Goal: Task Accomplishment & Management: Complete application form

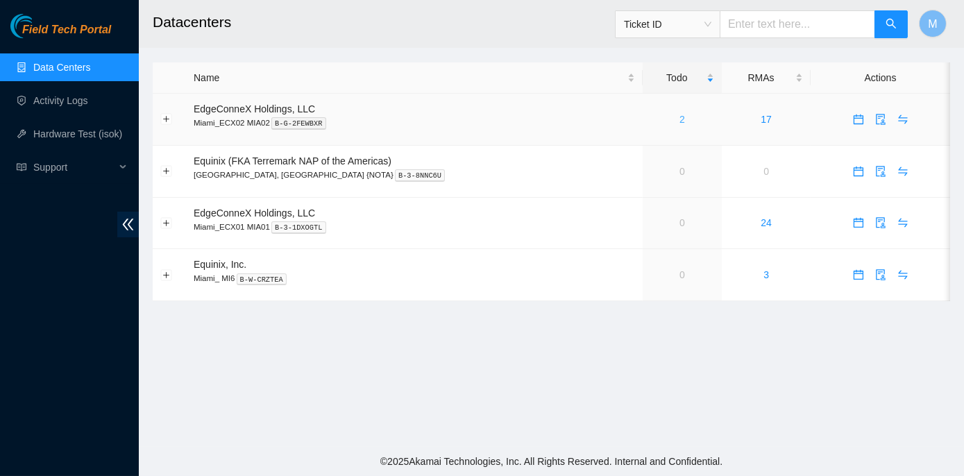
click at [680, 124] on link "2" at bounding box center [683, 119] width 6 height 11
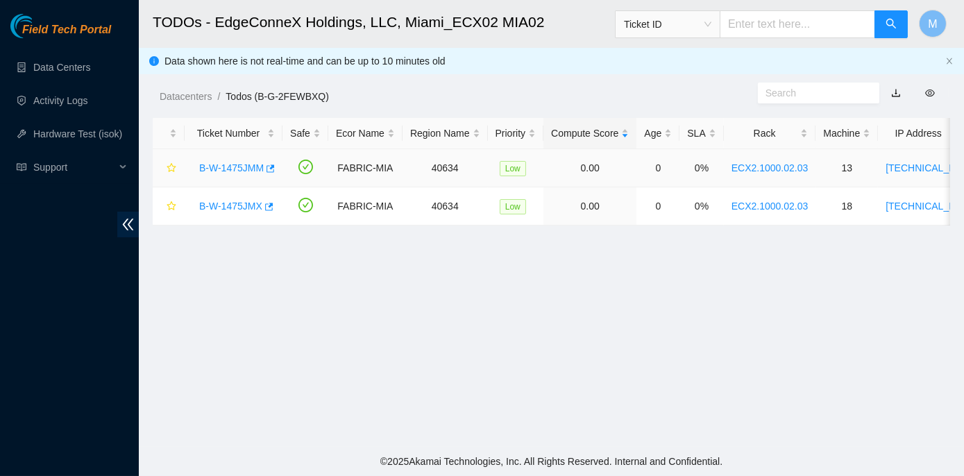
click at [237, 165] on link "B-W-1475JMM" at bounding box center [231, 167] width 65 height 11
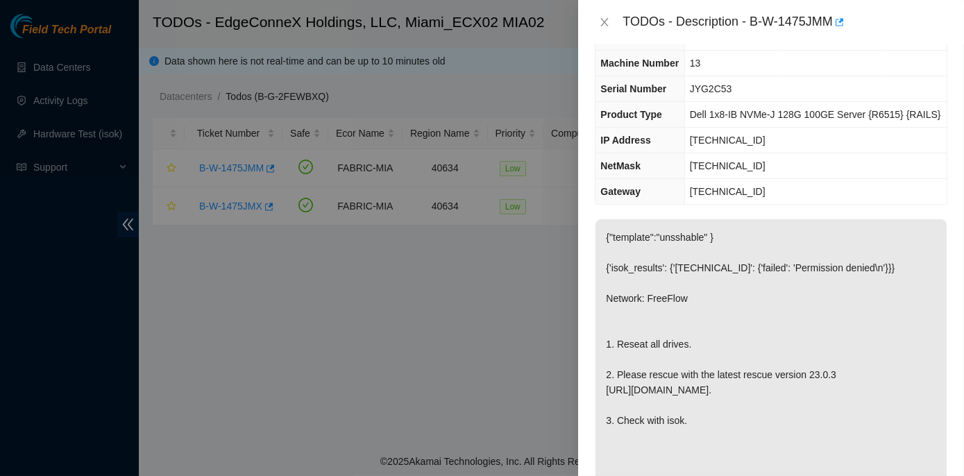
scroll to position [126, 0]
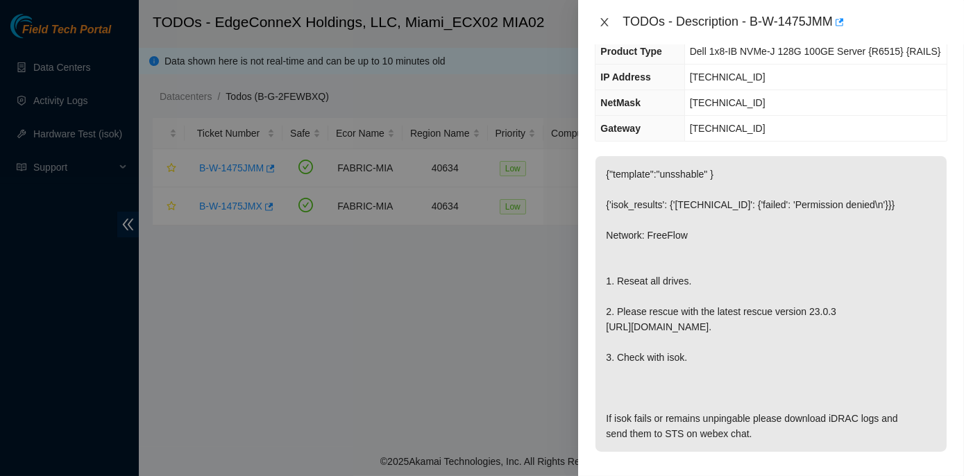
click at [607, 22] on icon "close" at bounding box center [604, 22] width 11 height 11
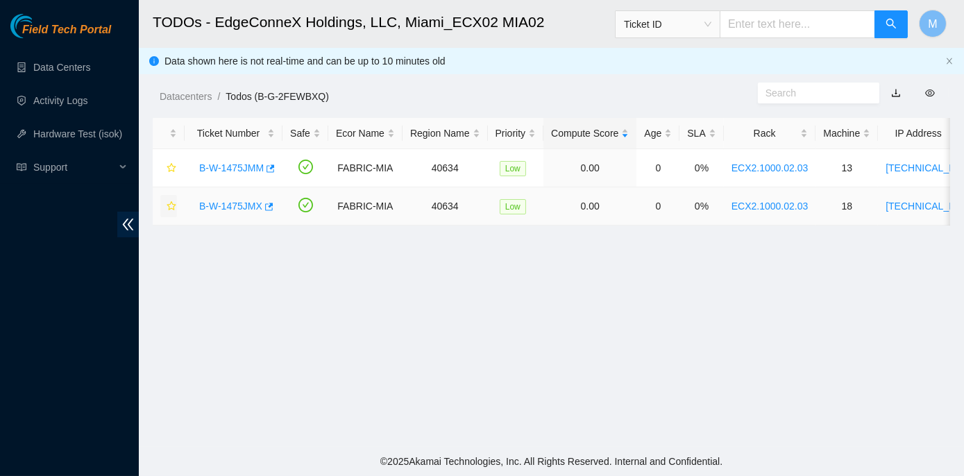
scroll to position [171, 0]
click at [219, 204] on link "B-W-1475JMX" at bounding box center [230, 206] width 63 height 11
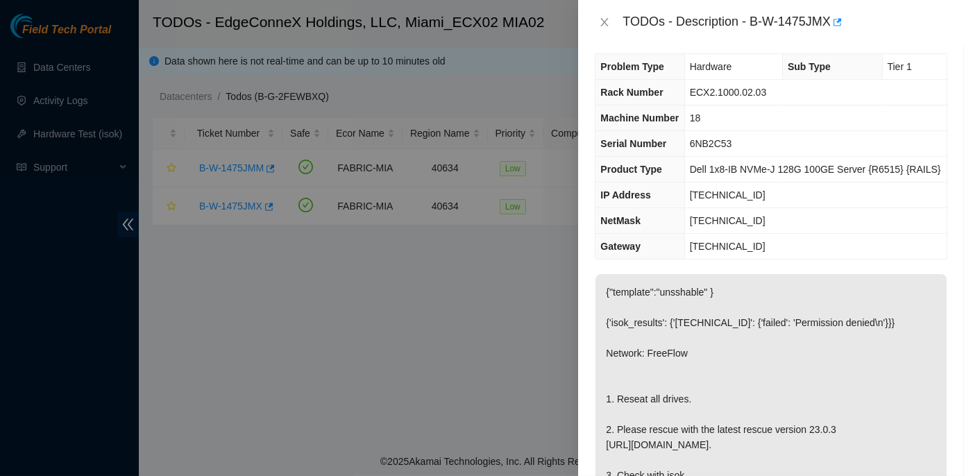
scroll to position [0, 0]
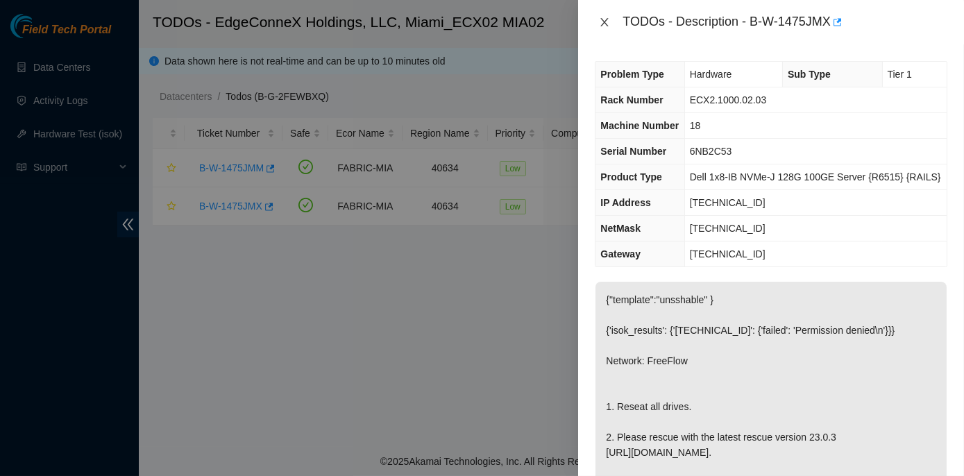
click at [610, 22] on icon "close" at bounding box center [604, 22] width 11 height 11
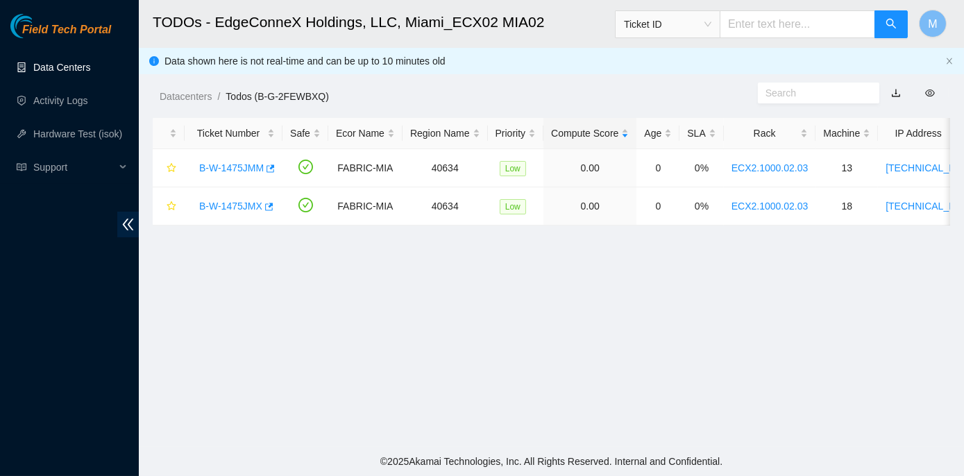
click at [48, 65] on link "Data Centers" at bounding box center [61, 67] width 57 height 11
click at [49, 65] on link "Data Centers" at bounding box center [61, 67] width 57 height 11
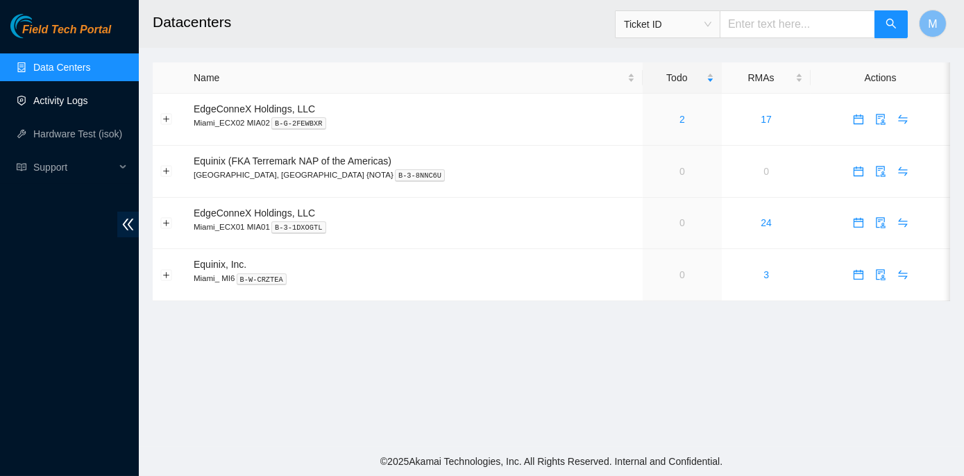
click at [70, 99] on link "Activity Logs" at bounding box center [60, 100] width 55 height 11
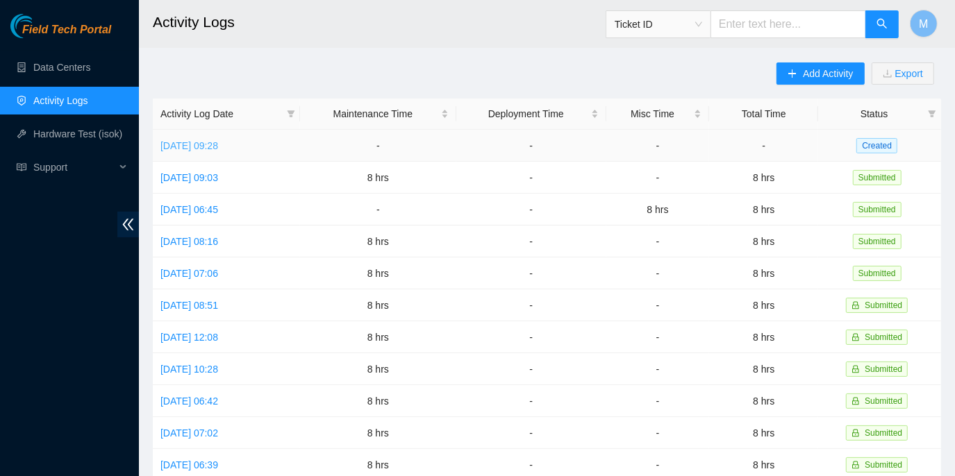
click at [218, 146] on link "[DATE] 09:28" at bounding box center [189, 145] width 58 height 11
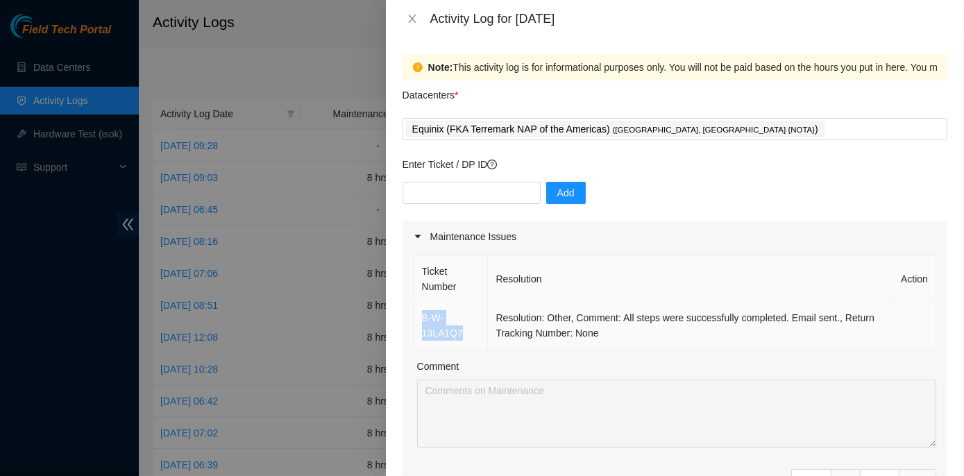
drag, startPoint x: 462, startPoint y: 331, endPoint x: 421, endPoint y: 322, distance: 42.6
click at [421, 322] on td "B-W-13LA1Q7" at bounding box center [451, 326] width 74 height 47
copy link "B-W-13LA1Q7"
click at [211, 174] on div at bounding box center [482, 238] width 964 height 476
click at [205, 178] on div at bounding box center [482, 238] width 964 height 476
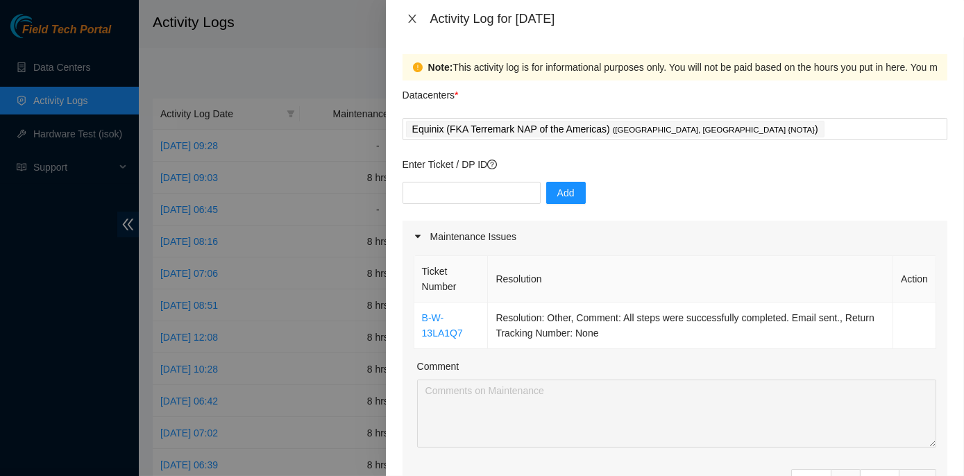
click at [411, 20] on icon "close" at bounding box center [412, 19] width 8 height 8
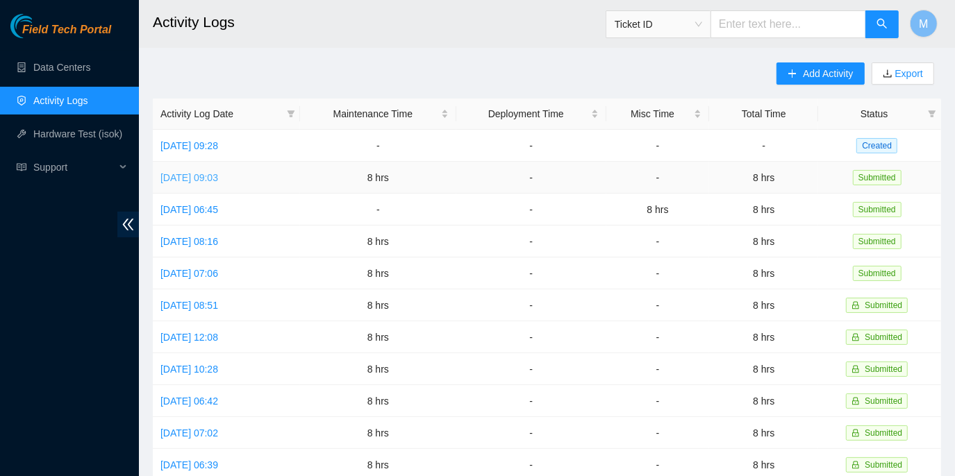
click at [194, 176] on link "[DATE] 09:03" at bounding box center [189, 177] width 58 height 11
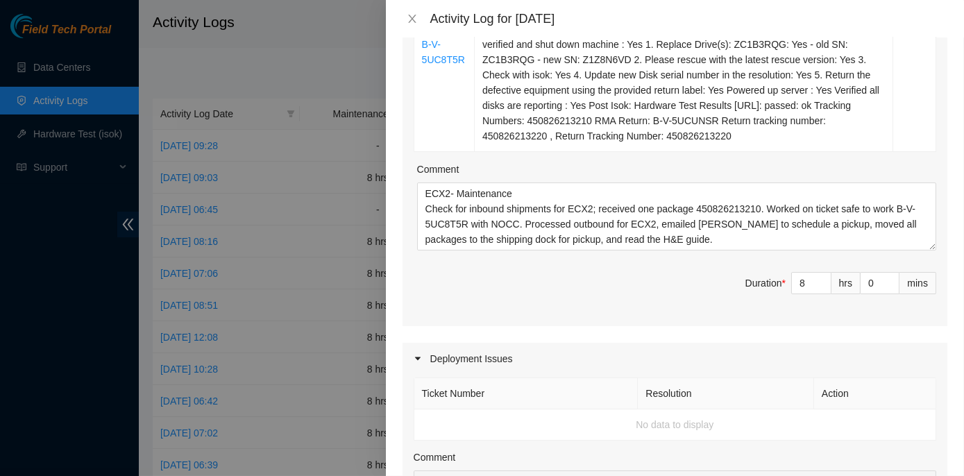
scroll to position [378, 0]
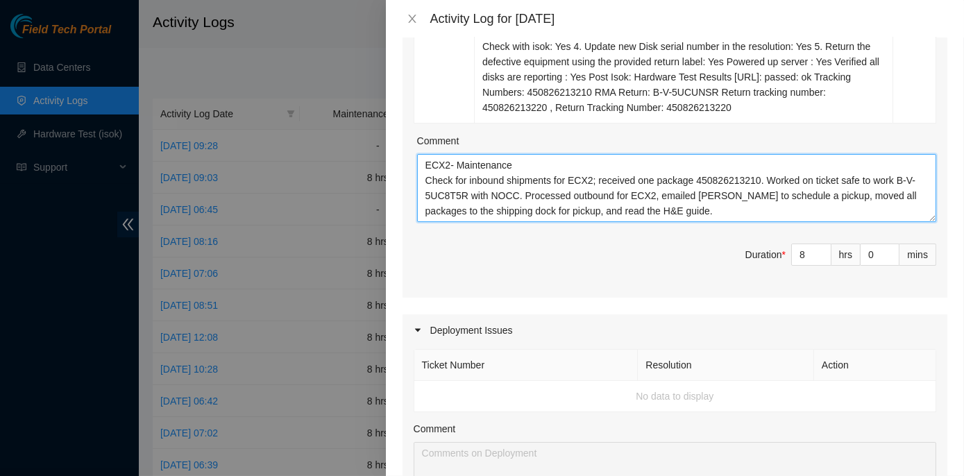
drag, startPoint x: 674, startPoint y: 212, endPoint x: 418, endPoint y: 156, distance: 262.1
click at [418, 156] on textarea "ECX2- Maintenance Check for inbound shipments for ECX2; received one package 45…" at bounding box center [676, 188] width 519 height 68
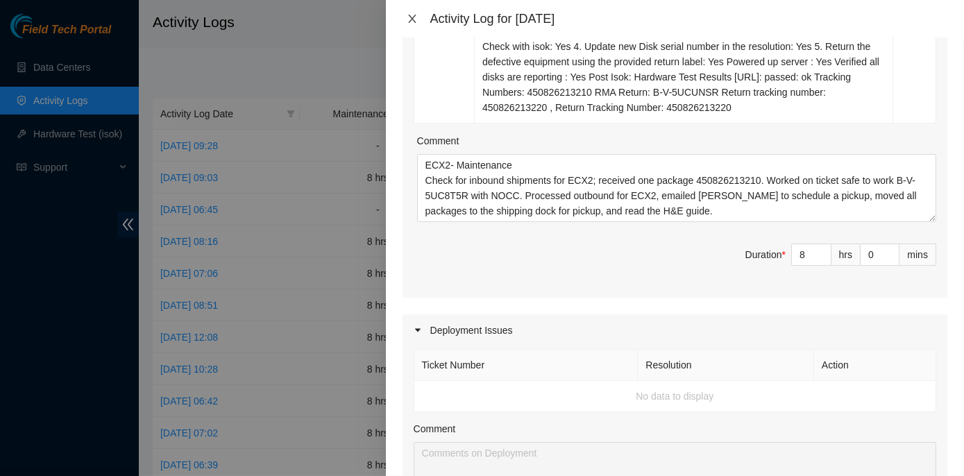
click at [412, 17] on icon "close" at bounding box center [412, 18] width 11 height 11
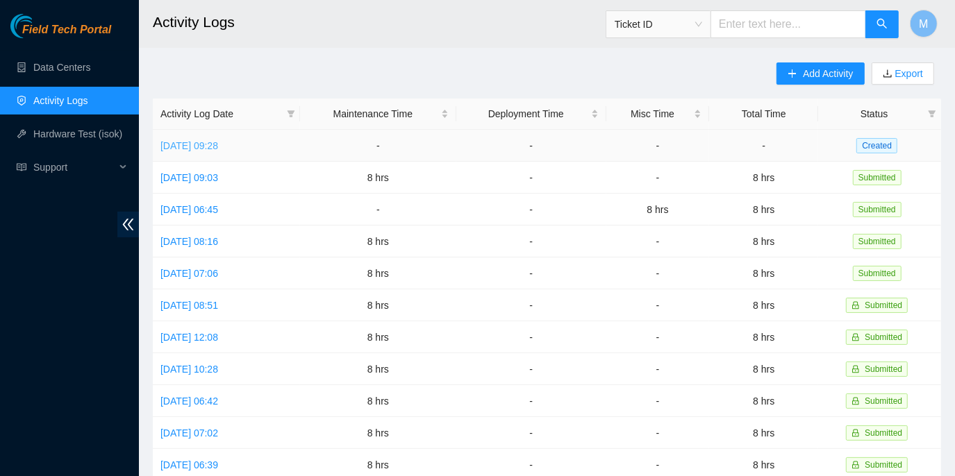
click at [203, 144] on link "[DATE] 09:28" at bounding box center [189, 145] width 58 height 11
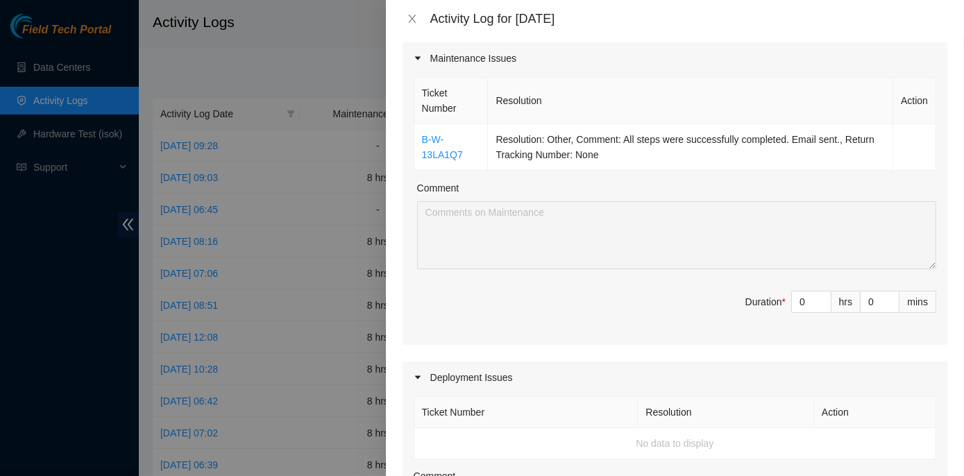
scroll to position [189, 0]
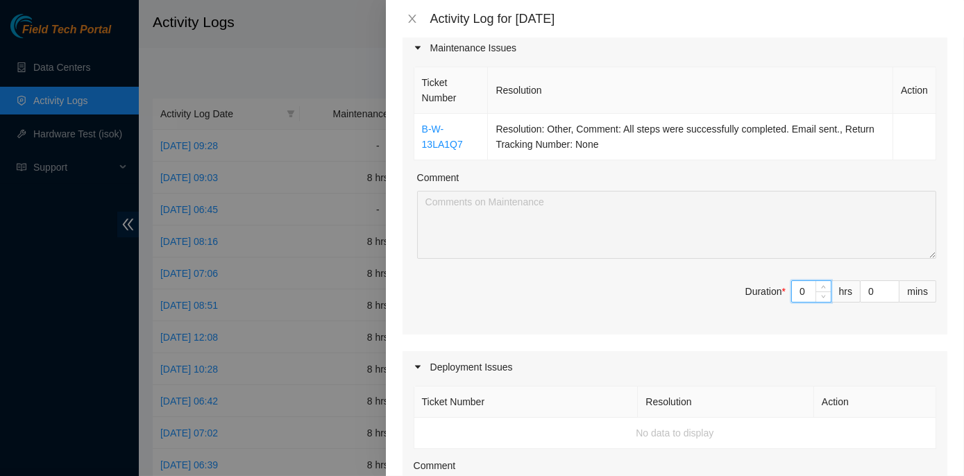
drag, startPoint x: 789, startPoint y: 290, endPoint x: 800, endPoint y: 294, distance: 11.2
click at [800, 294] on input "0" at bounding box center [811, 291] width 39 height 21
type input "8"
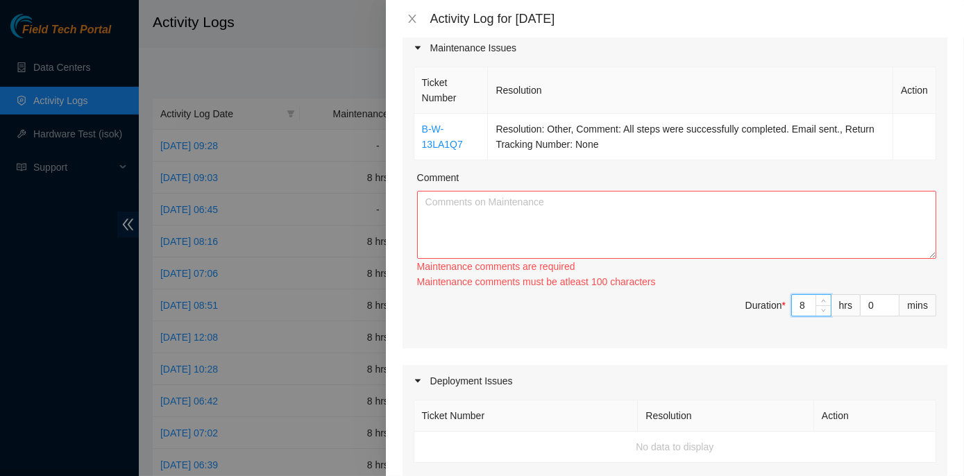
type input "8"
click at [519, 204] on textarea "Comment" at bounding box center [676, 225] width 519 height 68
paste textarea "MI1- Maintenance Check for inbound shipments for MI1; there are no inbound ship…"
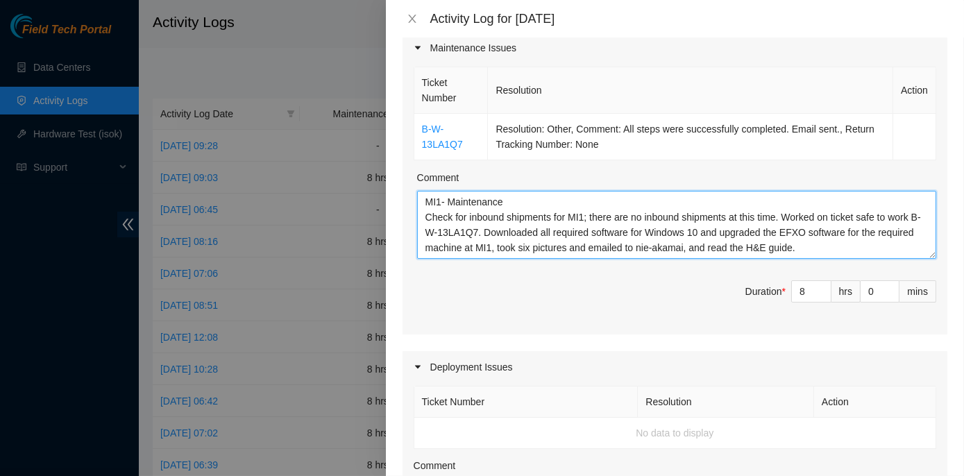
scroll to position [0, 0]
type textarea "MI1- Maintenance Check for inbound shipments for MI1; there are no inbound ship…"
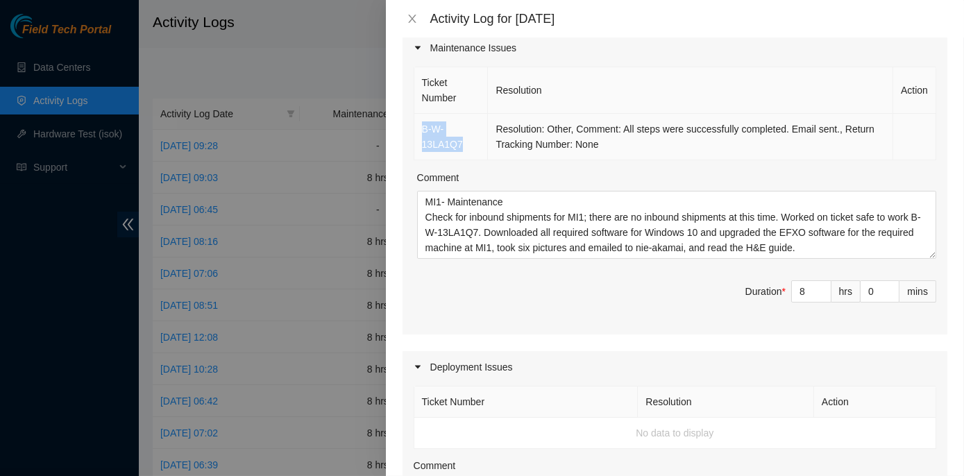
drag, startPoint x: 464, startPoint y: 144, endPoint x: 418, endPoint y: 129, distance: 48.7
click at [418, 129] on td "B-W-13LA1Q7" at bounding box center [451, 137] width 74 height 47
copy link "B-W-13LA1Q7"
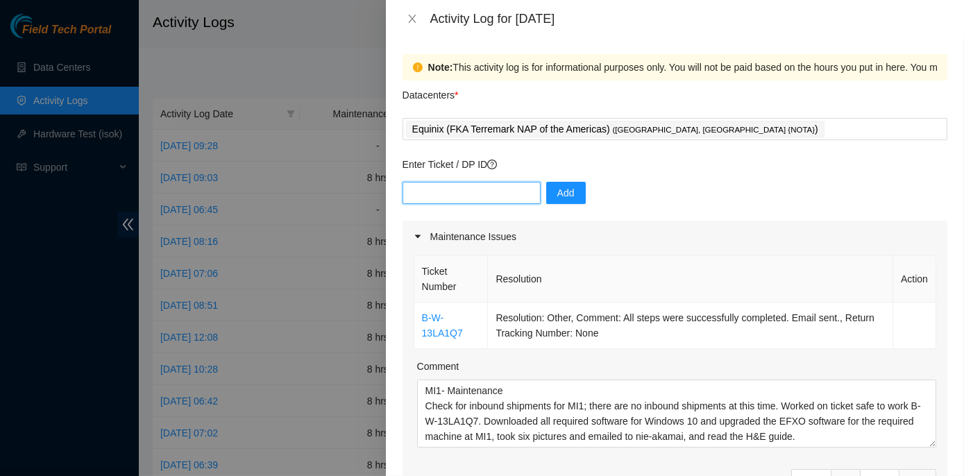
click at [421, 190] on input "text" at bounding box center [472, 193] width 138 height 22
paste input "B-W-13LA1Q7"
type input "B-W-13LA1Q7"
click at [557, 194] on span "Add" at bounding box center [565, 192] width 17 height 15
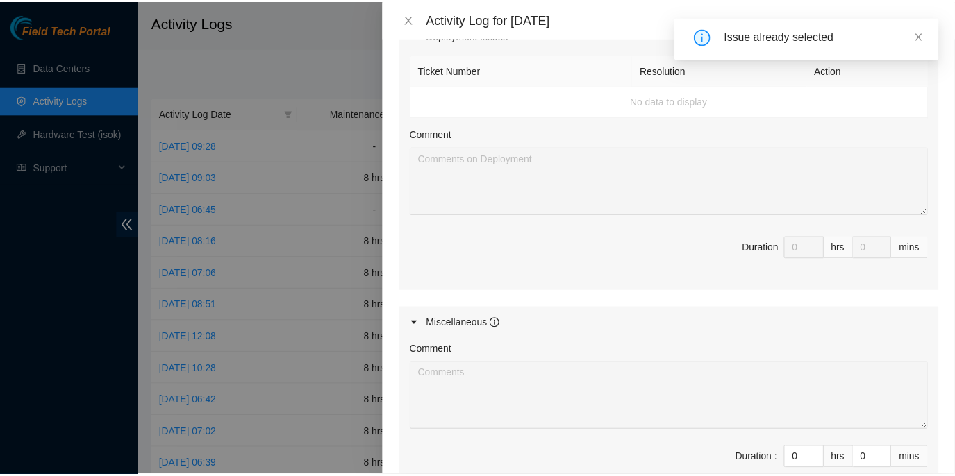
scroll to position [694, 0]
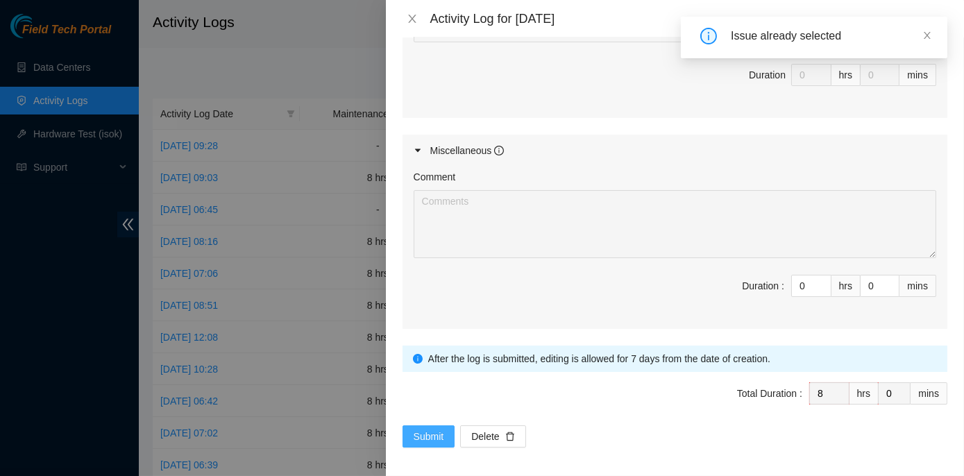
click at [424, 432] on span "Submit" at bounding box center [429, 436] width 31 height 15
